Goal: Download file/media

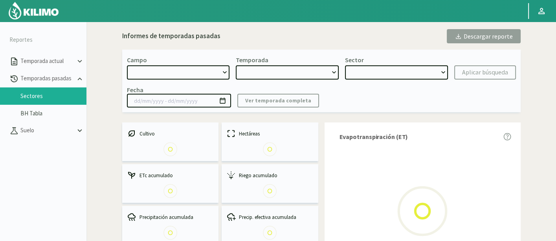
select select "49: Object"
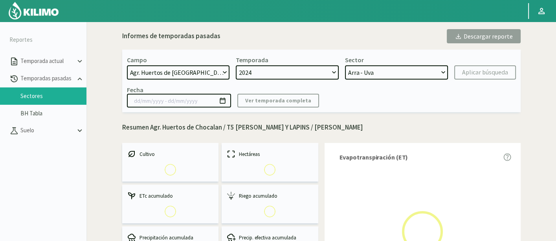
select select "0: 2024"
select select "8: Object"
type input "[DATE] - [DATE]"
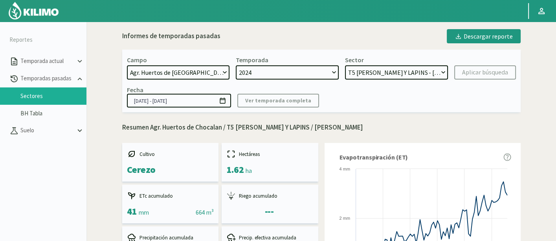
drag, startPoint x: 469, startPoint y: 33, endPoint x: 446, endPoint y: 206, distance: 174.0
click at [468, 33] on div "Descargar reporte" at bounding box center [484, 35] width 58 height 9
click at [47, 129] on p "Suelo" at bounding box center [47, 130] width 57 height 9
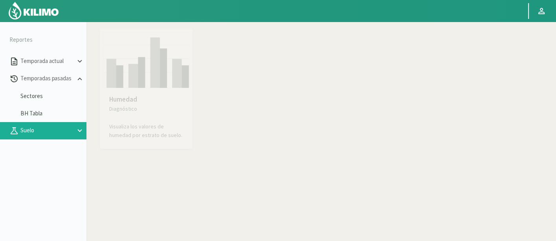
click at [152, 94] on p "Humedad" at bounding box center [146, 99] width 74 height 10
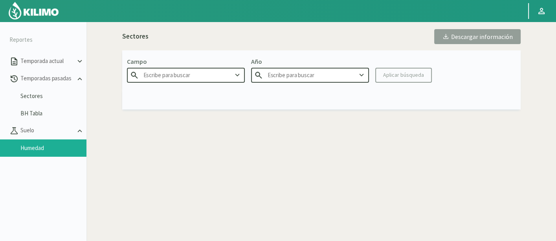
type input "Agr. Cardonal"
type input "2025"
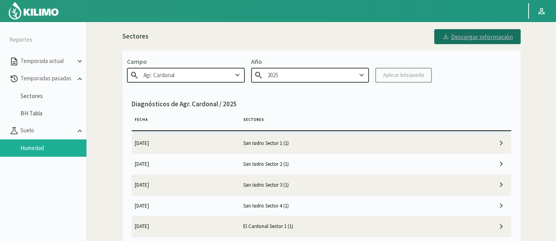
click at [465, 38] on div "Descargar información" at bounding box center [477, 37] width 71 height 8
click at [408, 75] on kil-button "Aplicar búsqueda" at bounding box center [403, 75] width 57 height 15
click at [287, 83] on div "Campo Agr. Cardonal Año 2025 Aplicar búsqueda" at bounding box center [321, 69] width 399 height 39
click at [290, 79] on input "2025" at bounding box center [310, 75] width 118 height 15
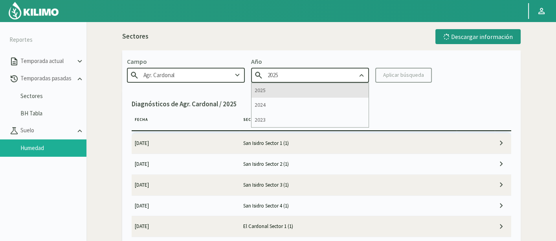
click at [294, 96] on div "2025" at bounding box center [310, 90] width 117 height 15
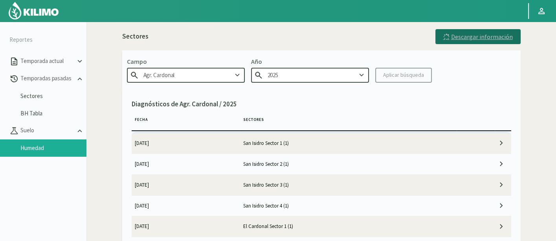
click at [449, 39] on icon at bounding box center [446, 36] width 6 height 6
